Goal: Information Seeking & Learning: Compare options

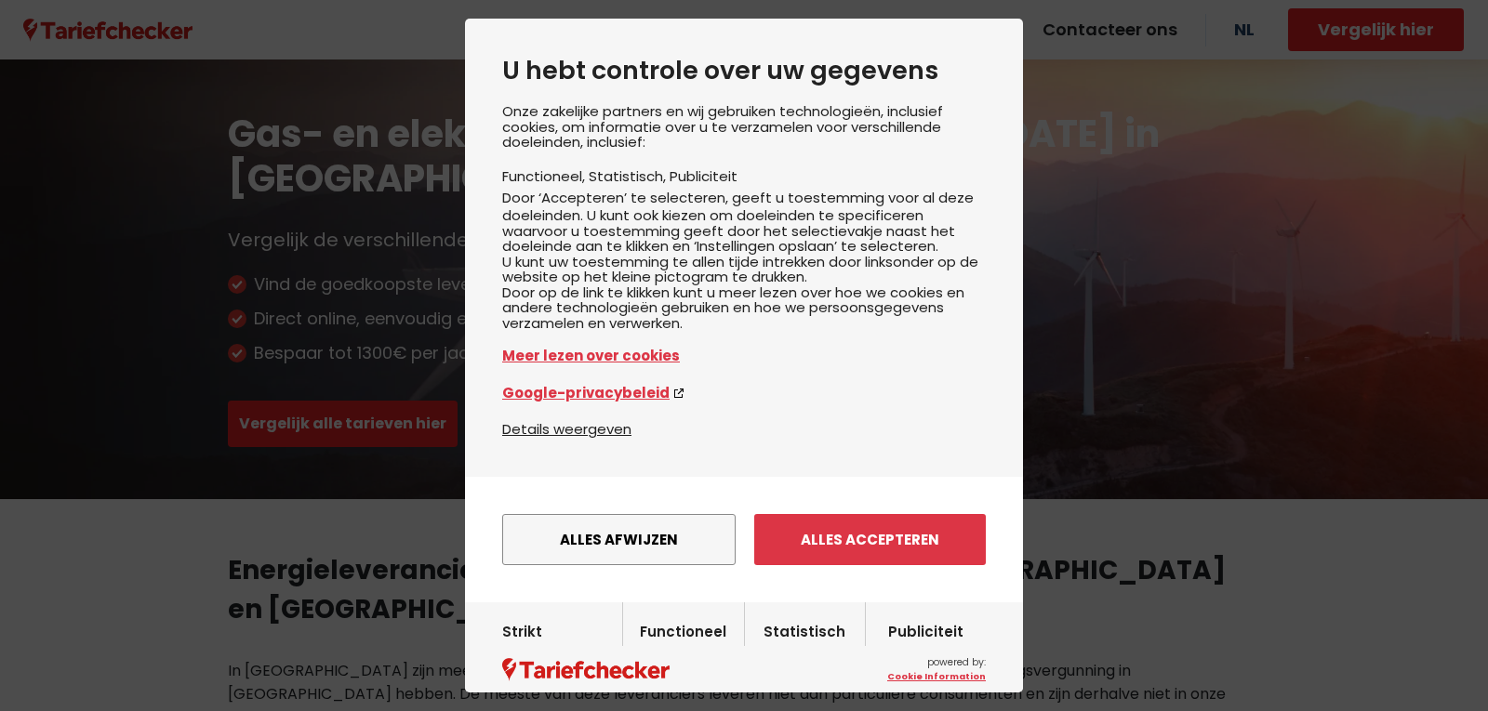
click at [913, 565] on button "Alles accepteren" at bounding box center [870, 539] width 232 height 51
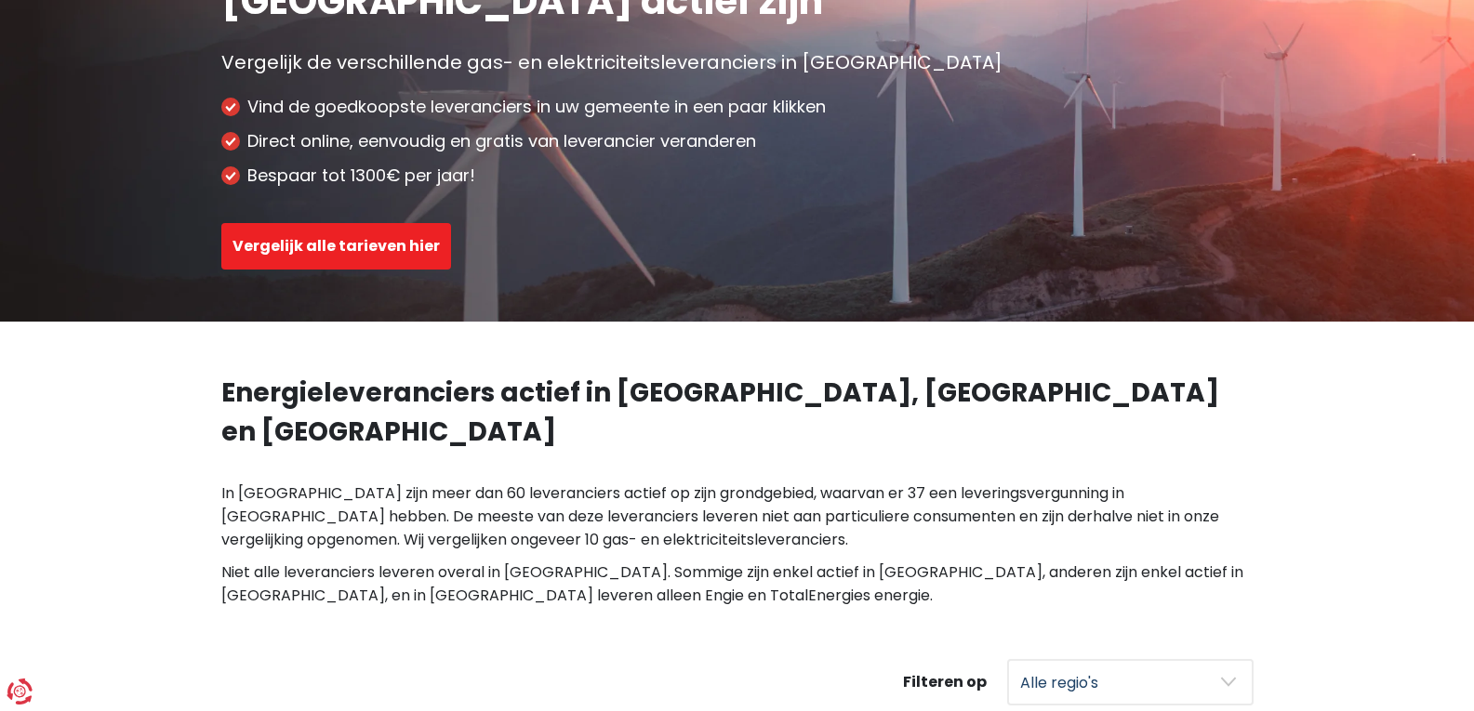
scroll to position [186, 0]
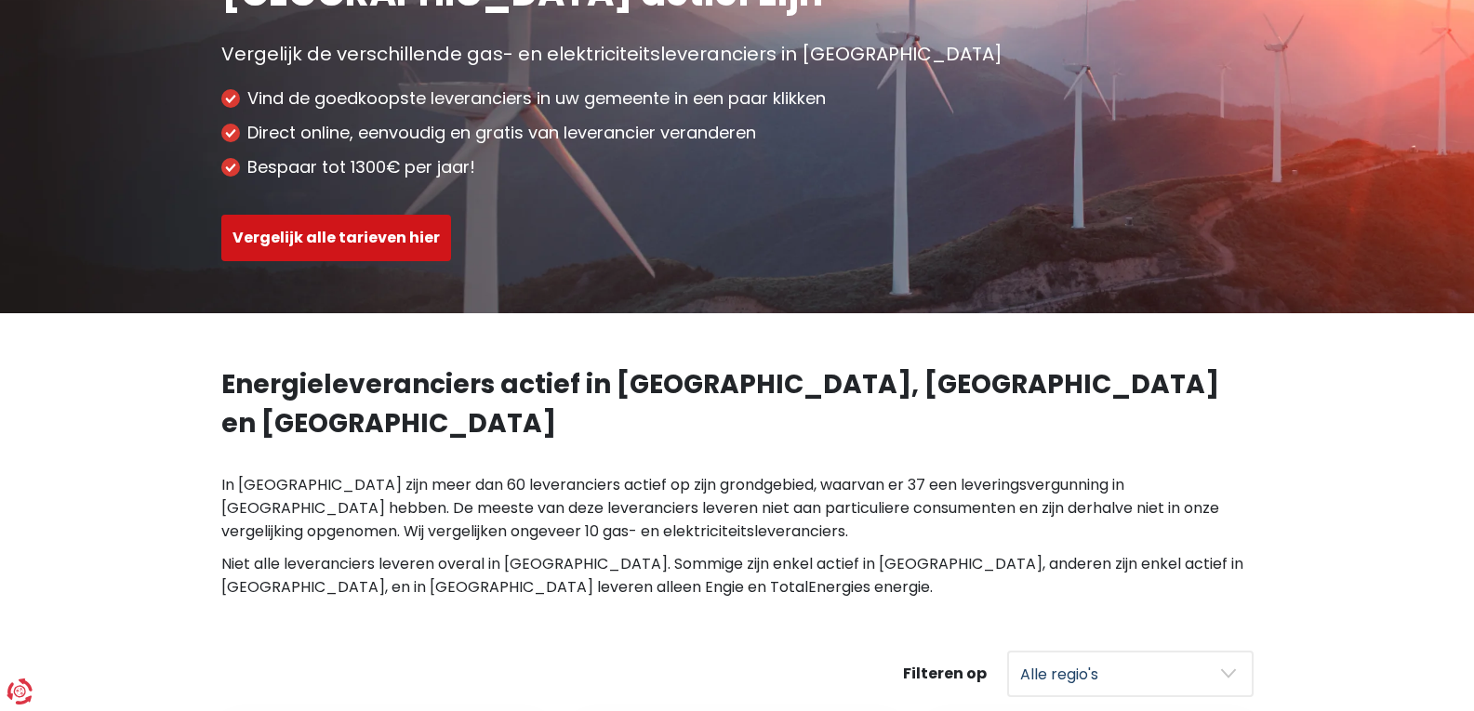
click at [366, 234] on button "Vergelijk alle tarieven hier" at bounding box center [336, 238] width 230 height 46
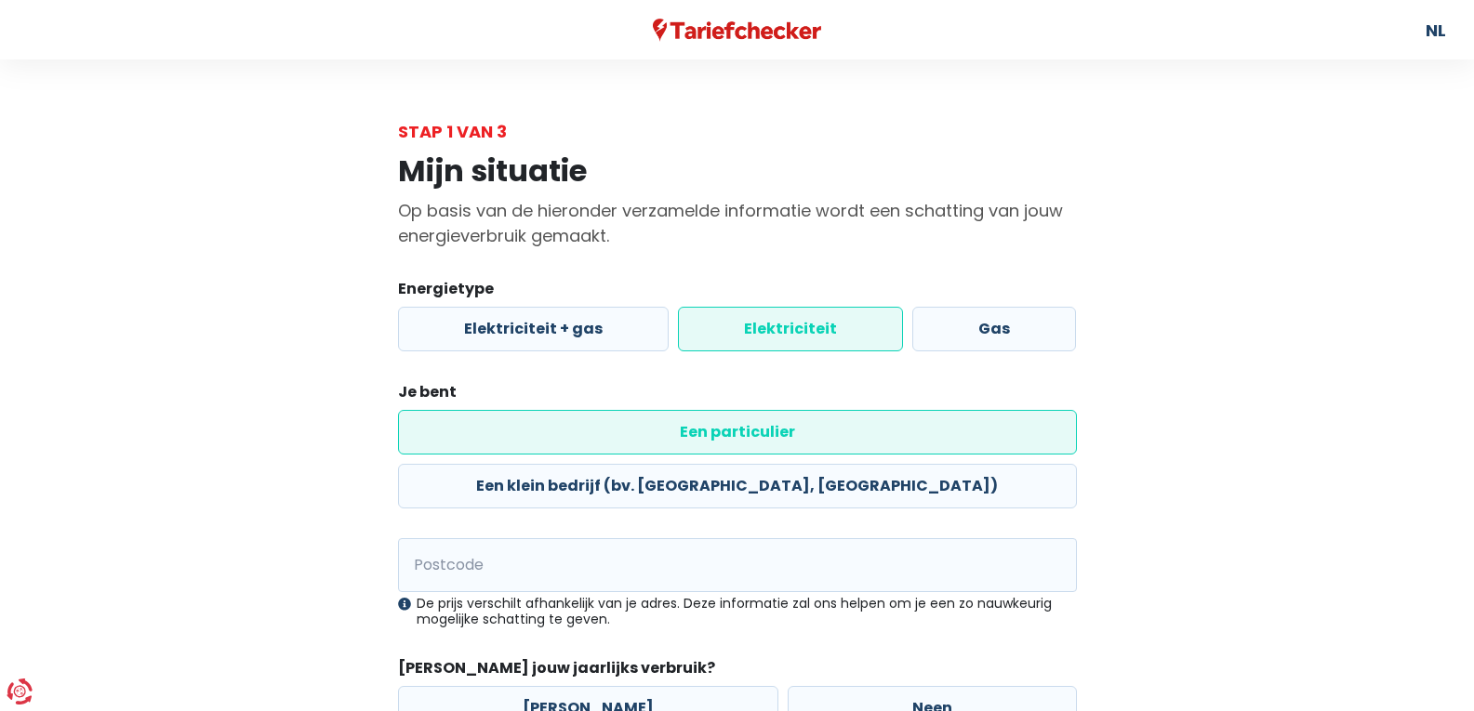
click at [782, 327] on label "Elektriciteit" at bounding box center [790, 329] width 225 height 45
click at [782, 327] on input "Elektriciteit" at bounding box center [790, 329] width 225 height 45
click at [601, 538] on input "Postcode" at bounding box center [737, 565] width 679 height 54
type input "3581"
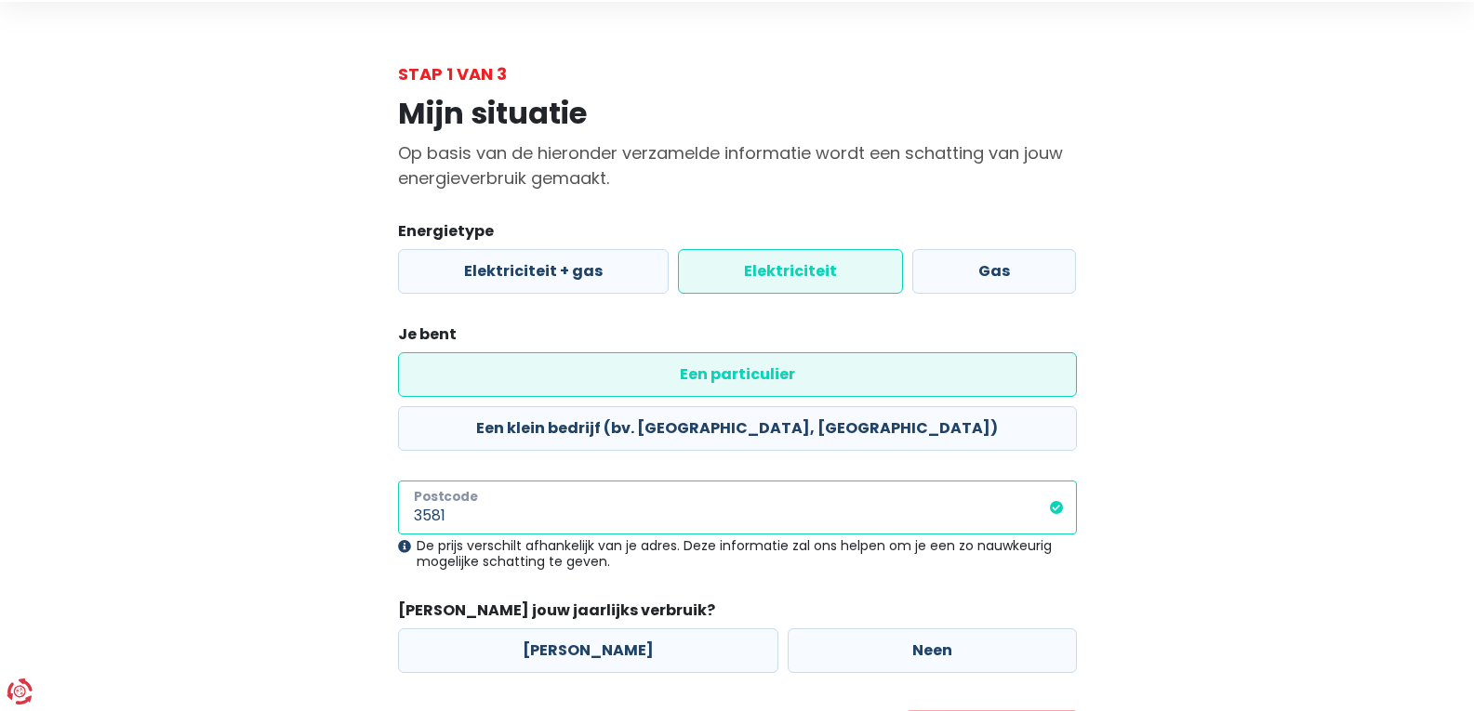
scroll to position [110, 0]
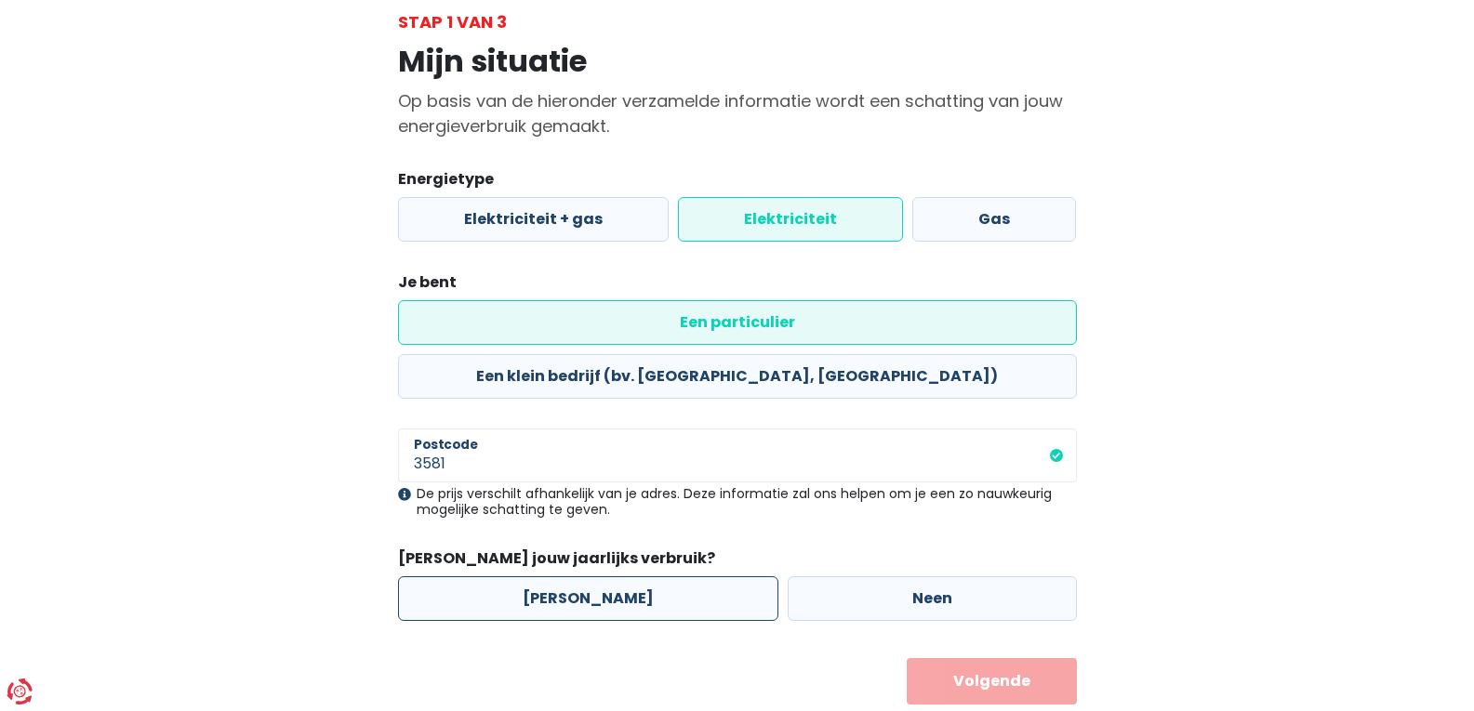
click at [606, 577] on label "[PERSON_NAME]" at bounding box center [588, 599] width 380 height 45
click at [606, 577] on input "[PERSON_NAME]" at bounding box center [588, 599] width 380 height 45
radio input "true"
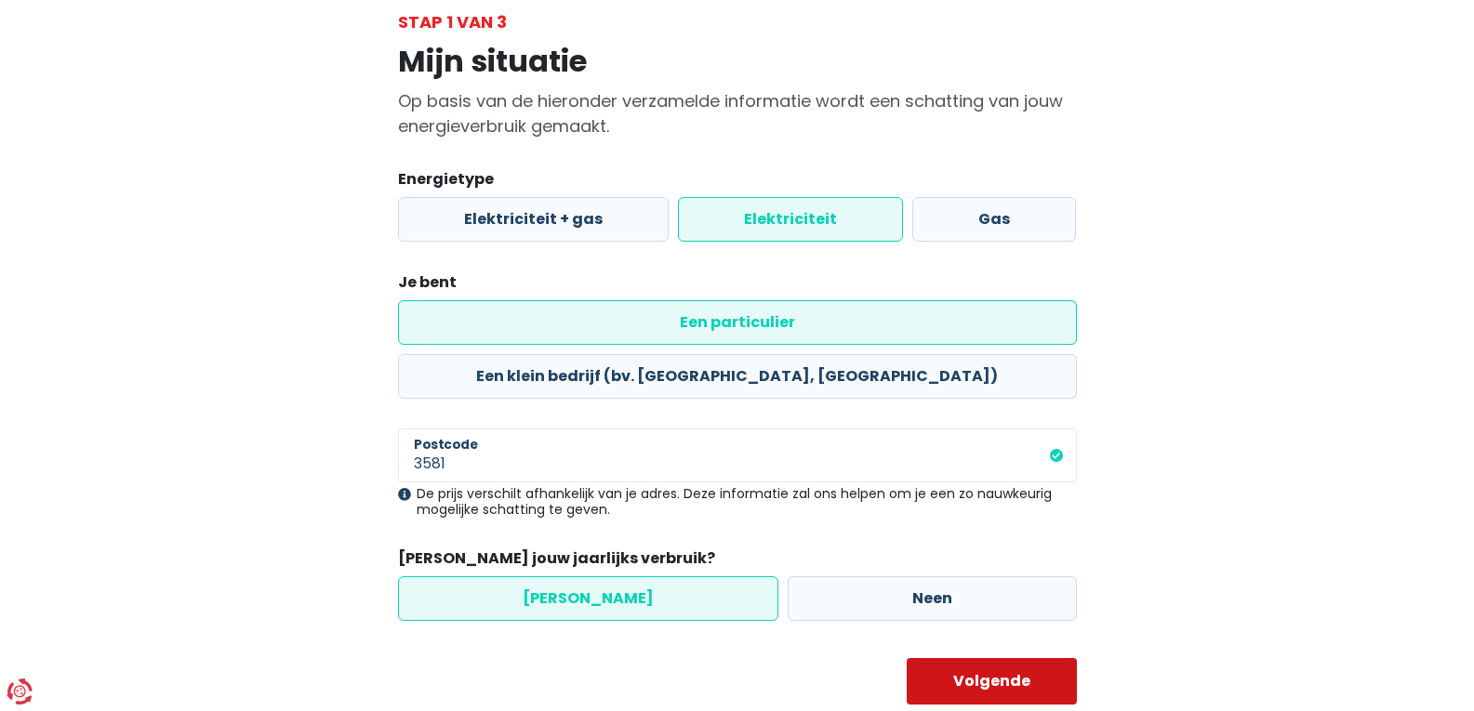
click at [990, 658] on button "Volgende" at bounding box center [992, 681] width 170 height 46
select select
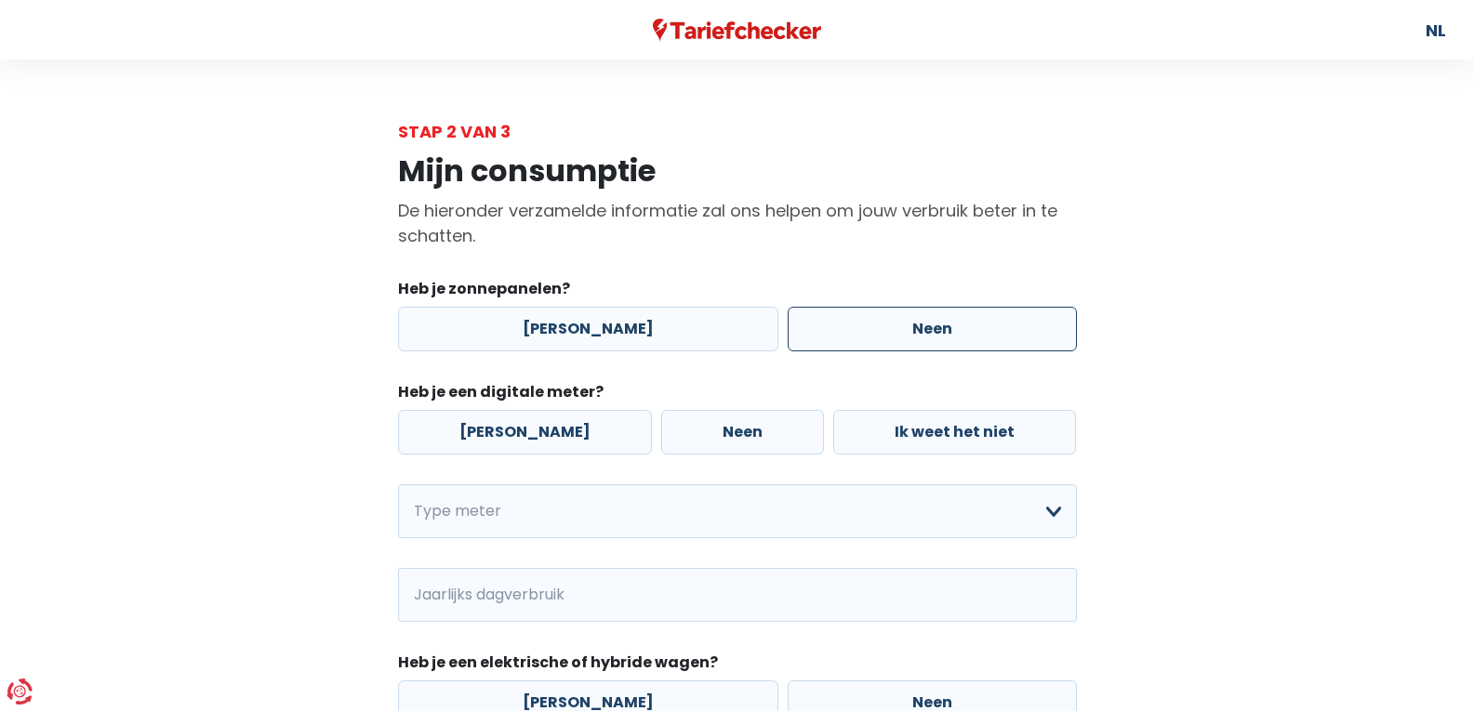
click at [933, 328] on label "Neen" at bounding box center [932, 329] width 289 height 45
click at [933, 328] on input "Neen" at bounding box center [932, 329] width 289 height 45
radio input "true"
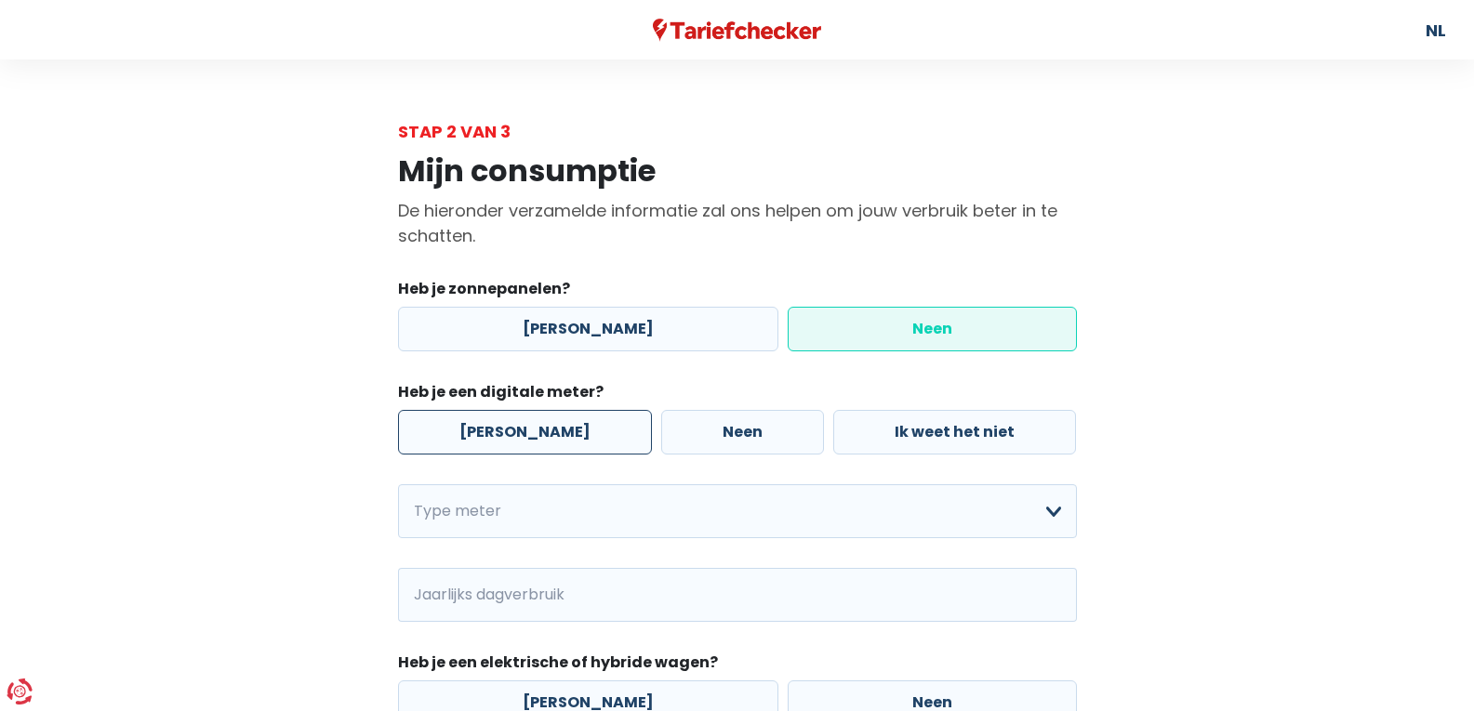
click at [498, 429] on label "[PERSON_NAME]" at bounding box center [525, 432] width 254 height 45
click at [498, 429] on input "[PERSON_NAME]" at bounding box center [525, 432] width 254 height 45
radio input "true"
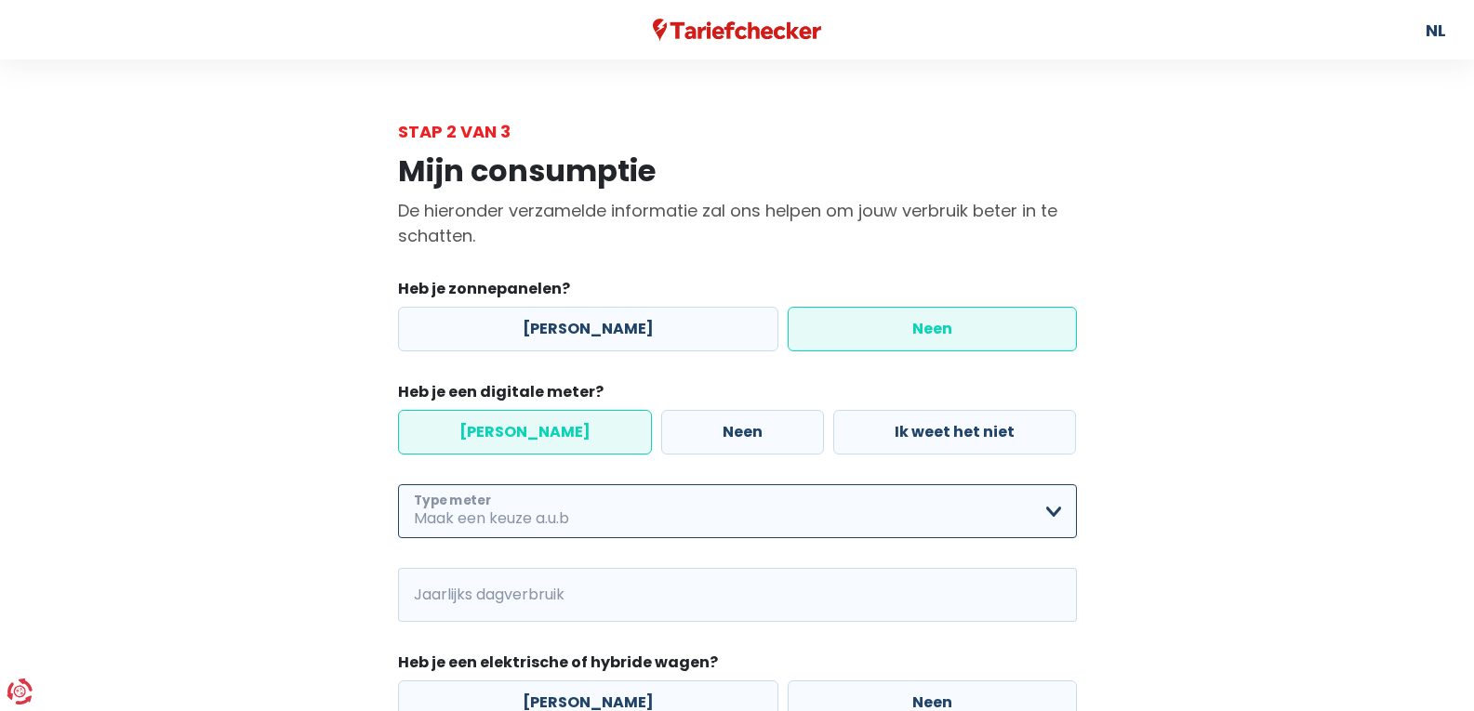
click at [555, 514] on select "Enkelvoudig Tweevoudig Enkelvoudig + uitsluitend nachttarief Tweevoudig + uitsl…" at bounding box center [737, 511] width 679 height 54
select select "day_single_rate"
click at [398, 484] on select "Enkelvoudig Tweevoudig Enkelvoudig + uitsluitend nachttarief Tweevoudig + uitsl…" at bounding box center [737, 511] width 679 height 54
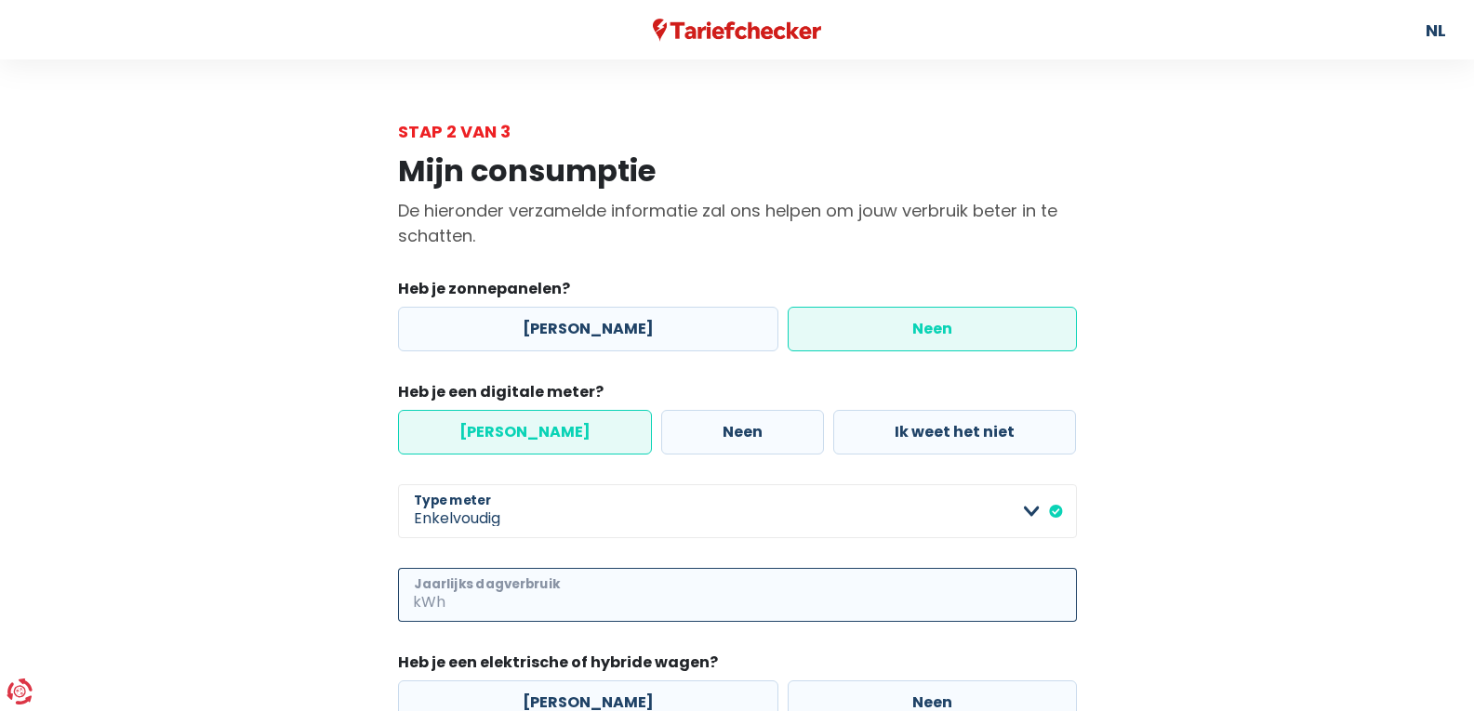
click at [645, 591] on input "Jaarlijks dagverbruik" at bounding box center [763, 595] width 628 height 54
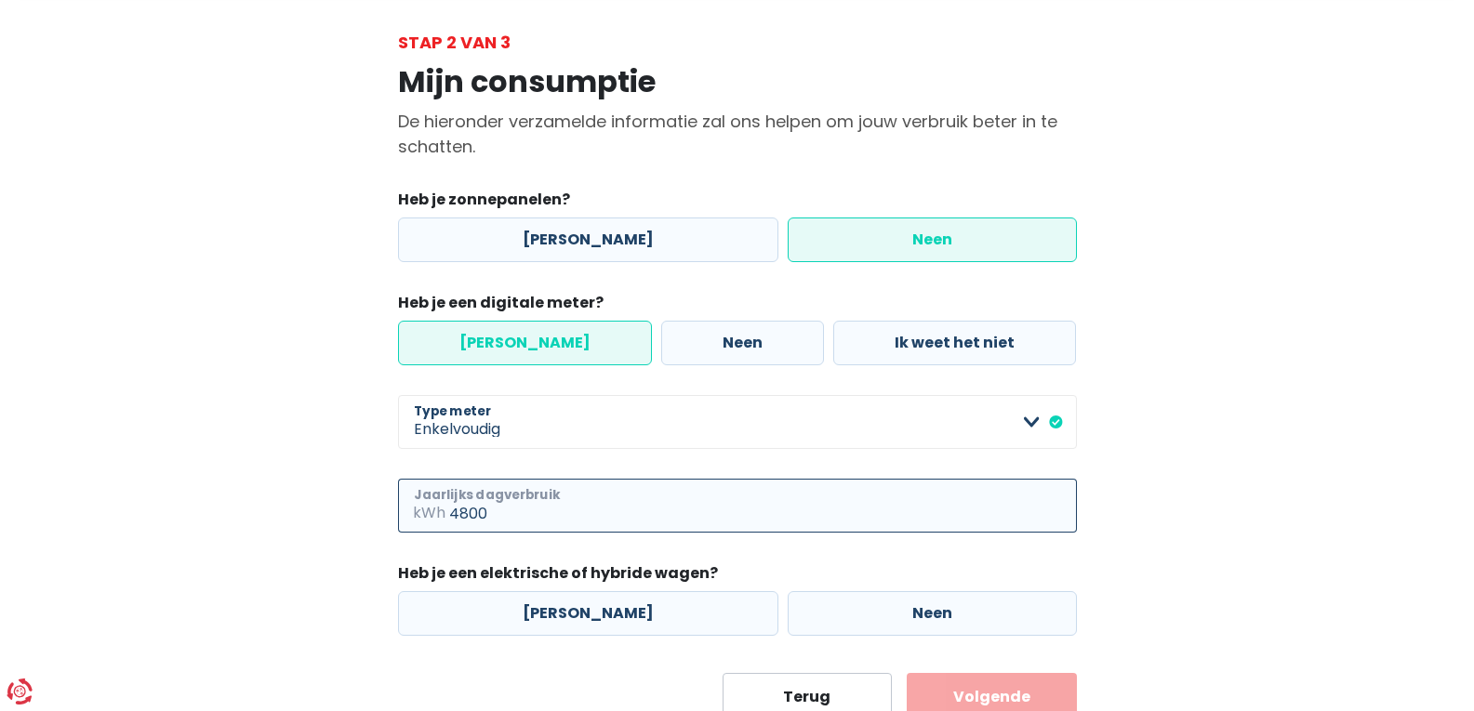
scroll to position [158, 0]
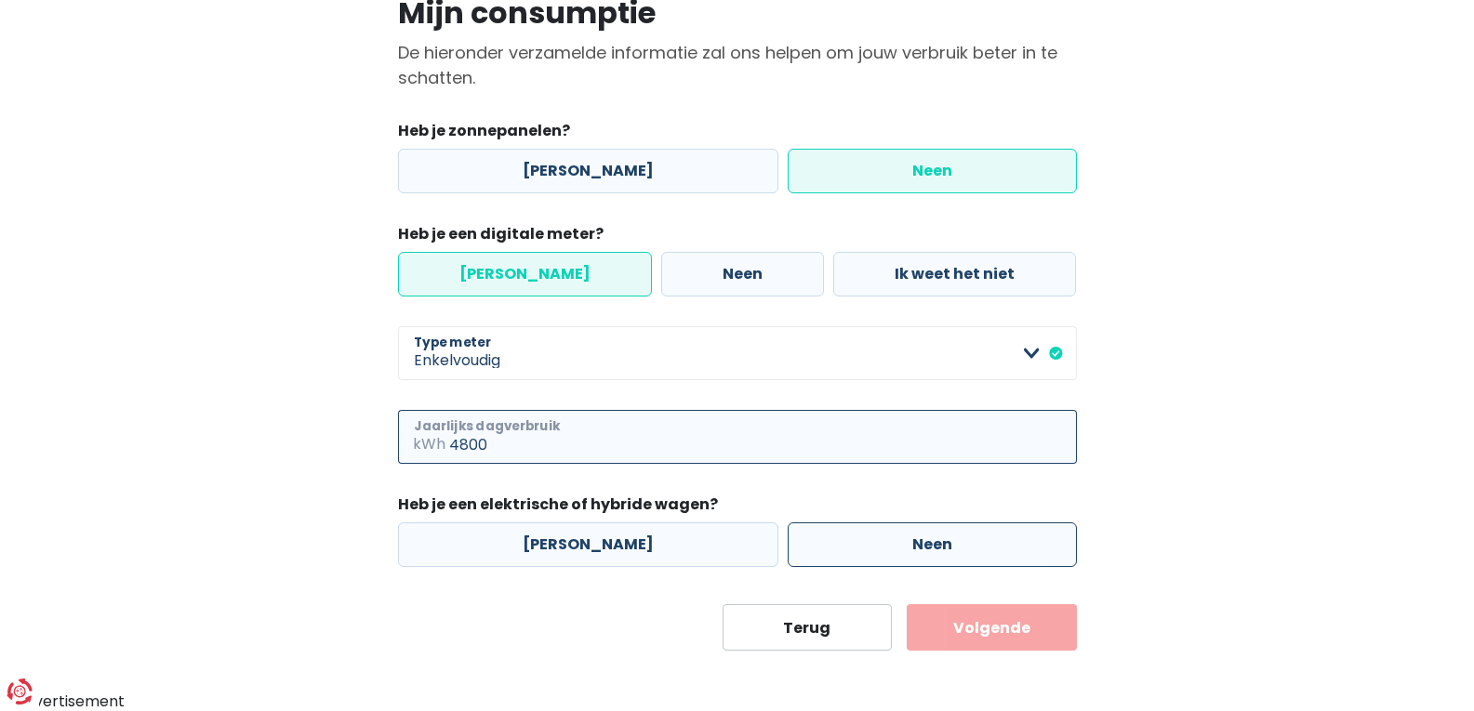
type input "4800"
click at [906, 539] on label "Neen" at bounding box center [932, 545] width 289 height 45
click at [906, 539] on input "Neen" at bounding box center [932, 545] width 289 height 45
radio input "true"
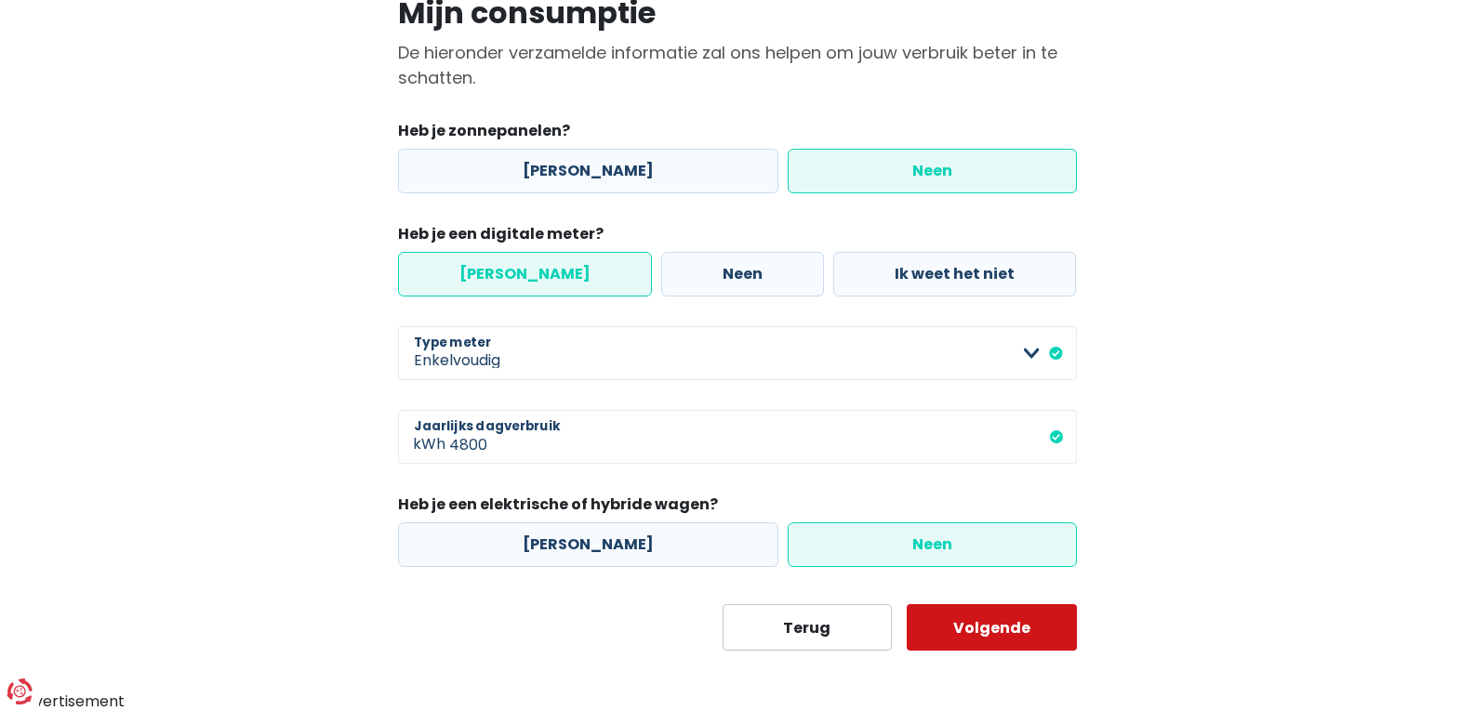
click at [1004, 630] on button "Volgende" at bounding box center [992, 627] width 170 height 46
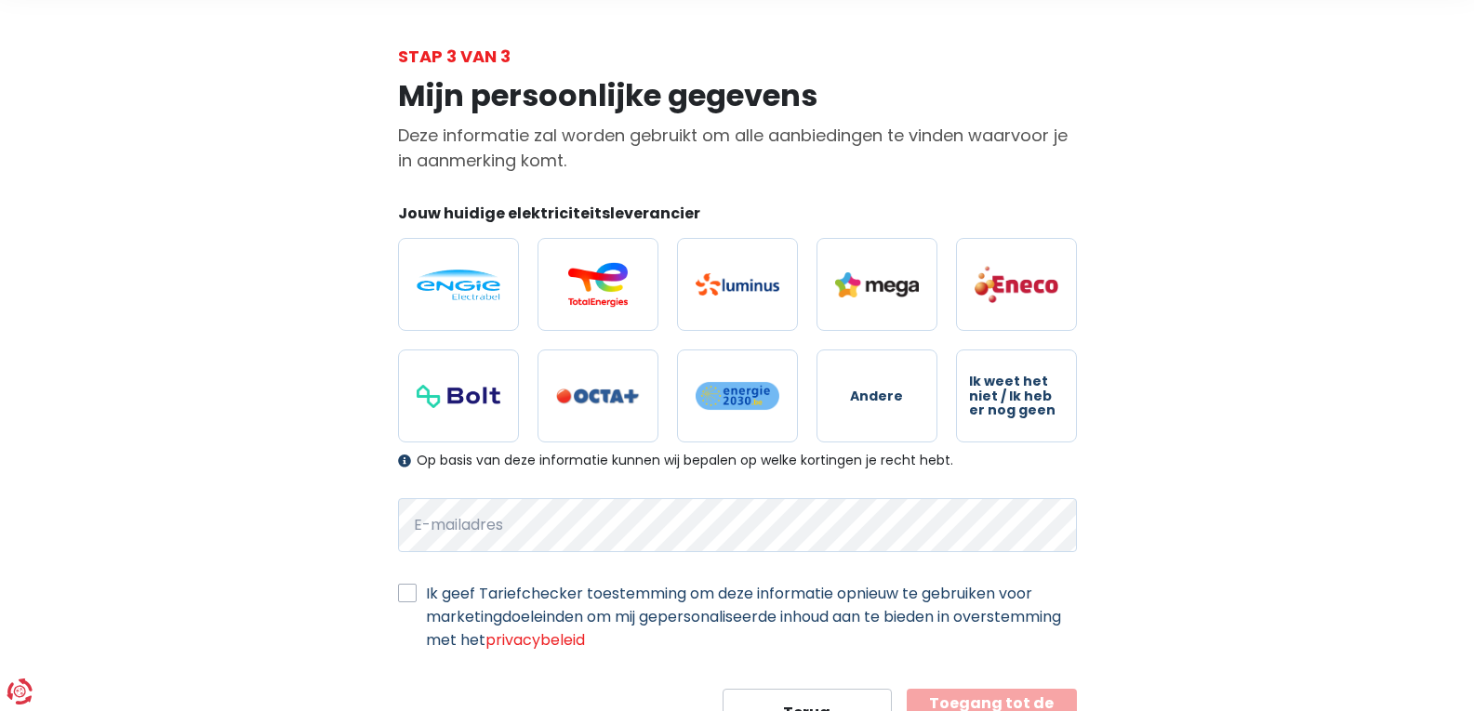
scroll to position [160, 0]
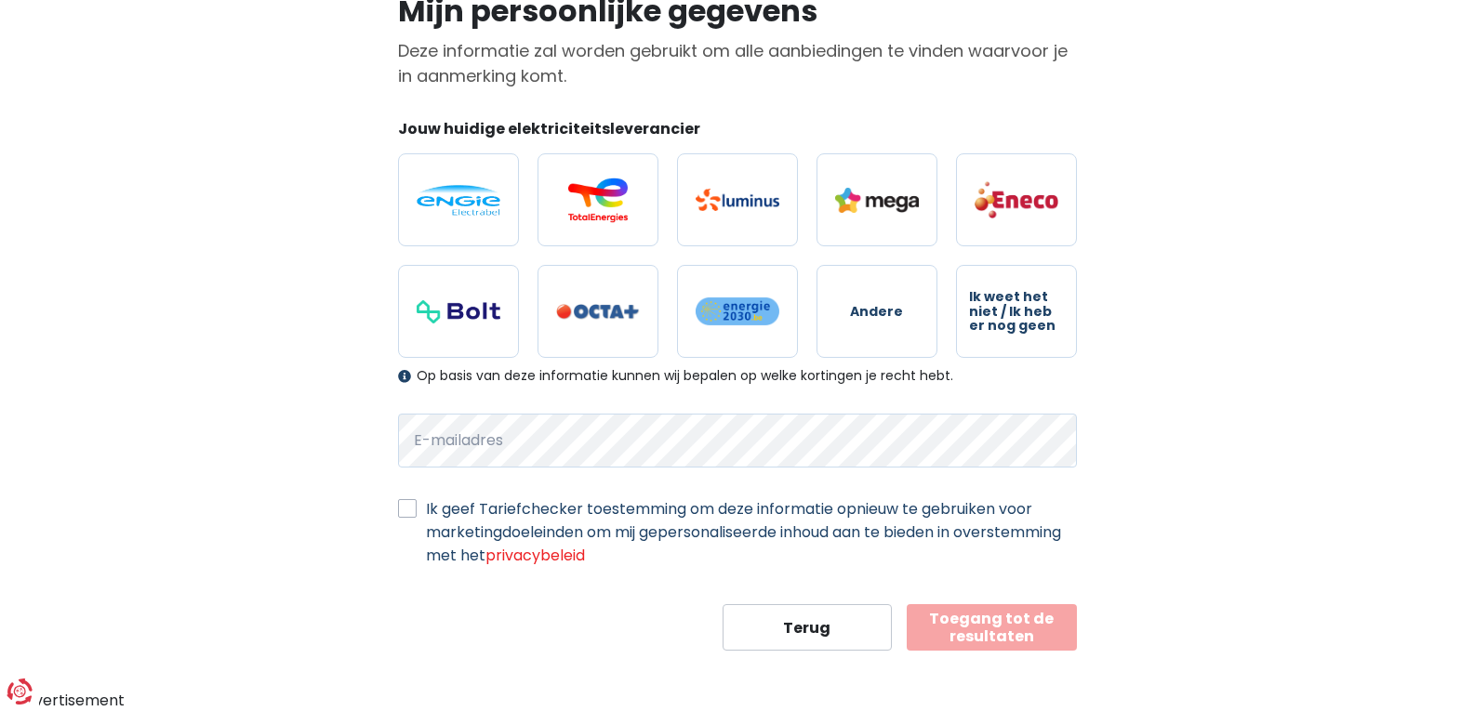
click at [426, 503] on label "Ik geef Tariefchecker toestemming om deze informatie opnieuw te gebruiken voor …" at bounding box center [751, 533] width 651 height 70
click at [408, 503] on input "Ik geef Tariefchecker toestemming om deze informatie opnieuw te gebruiken voor …" at bounding box center [407, 507] width 19 height 19
checkbox input "true"
click at [603, 190] on img at bounding box center [598, 200] width 84 height 45
click at [603, 190] on input "radio" at bounding box center [598, 199] width 121 height 93
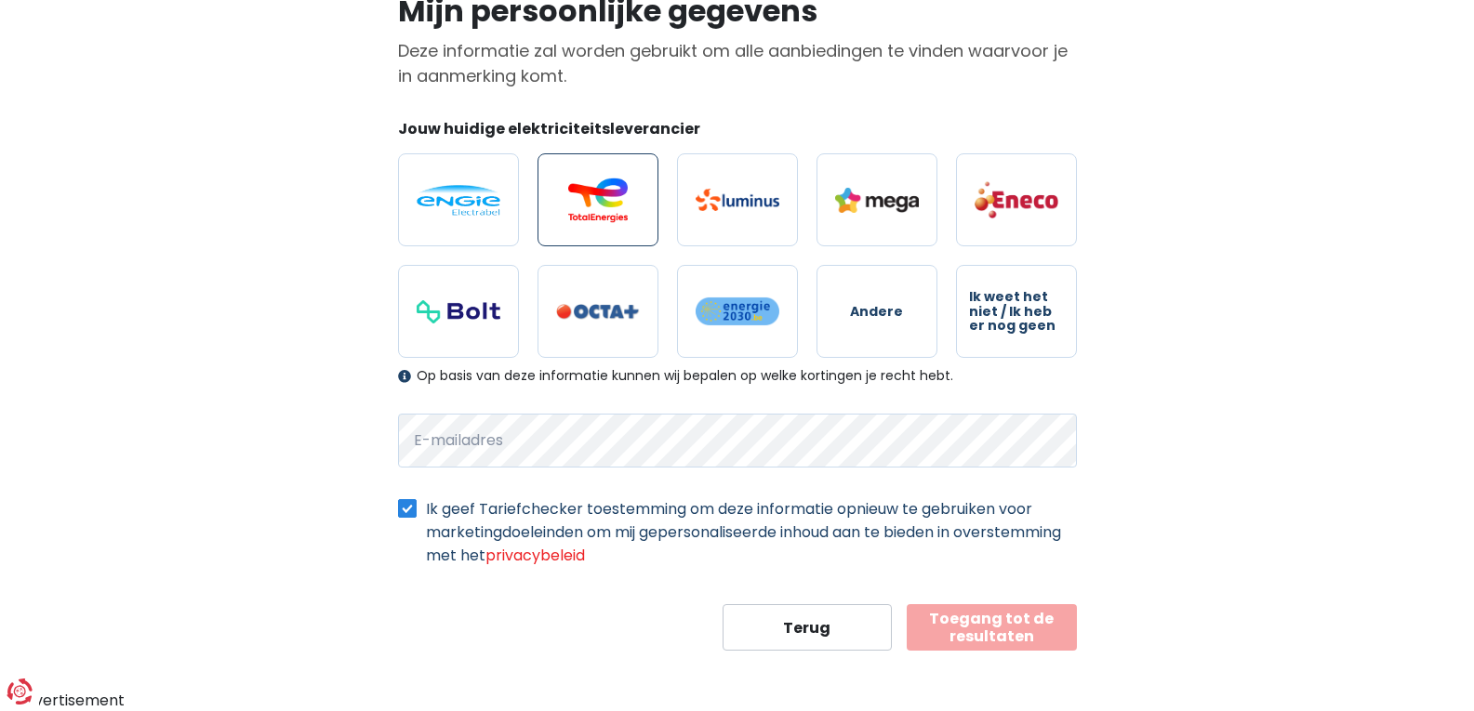
radio input "true"
click at [1015, 630] on button "Toegang tot de resultaten" at bounding box center [992, 627] width 170 height 46
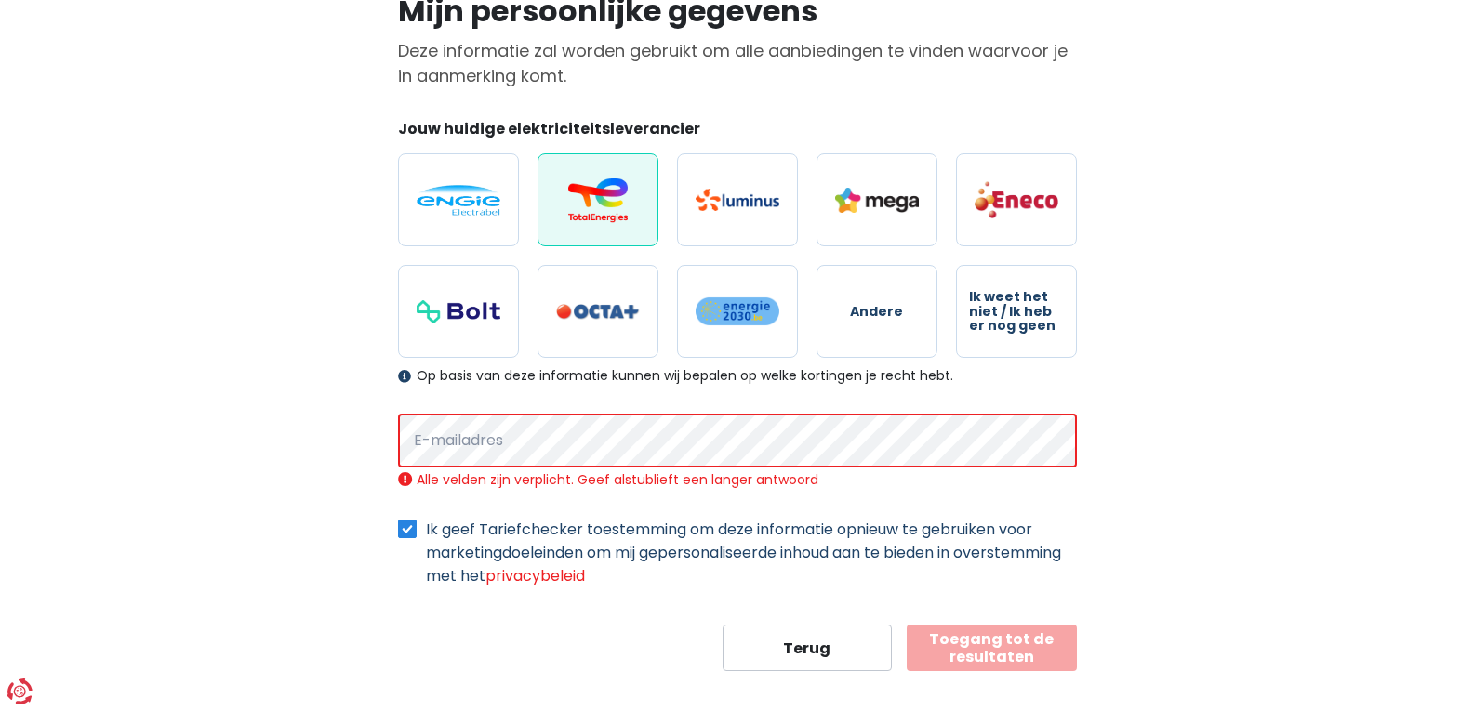
scroll to position [180, 0]
